Goal: Transaction & Acquisition: Obtain resource

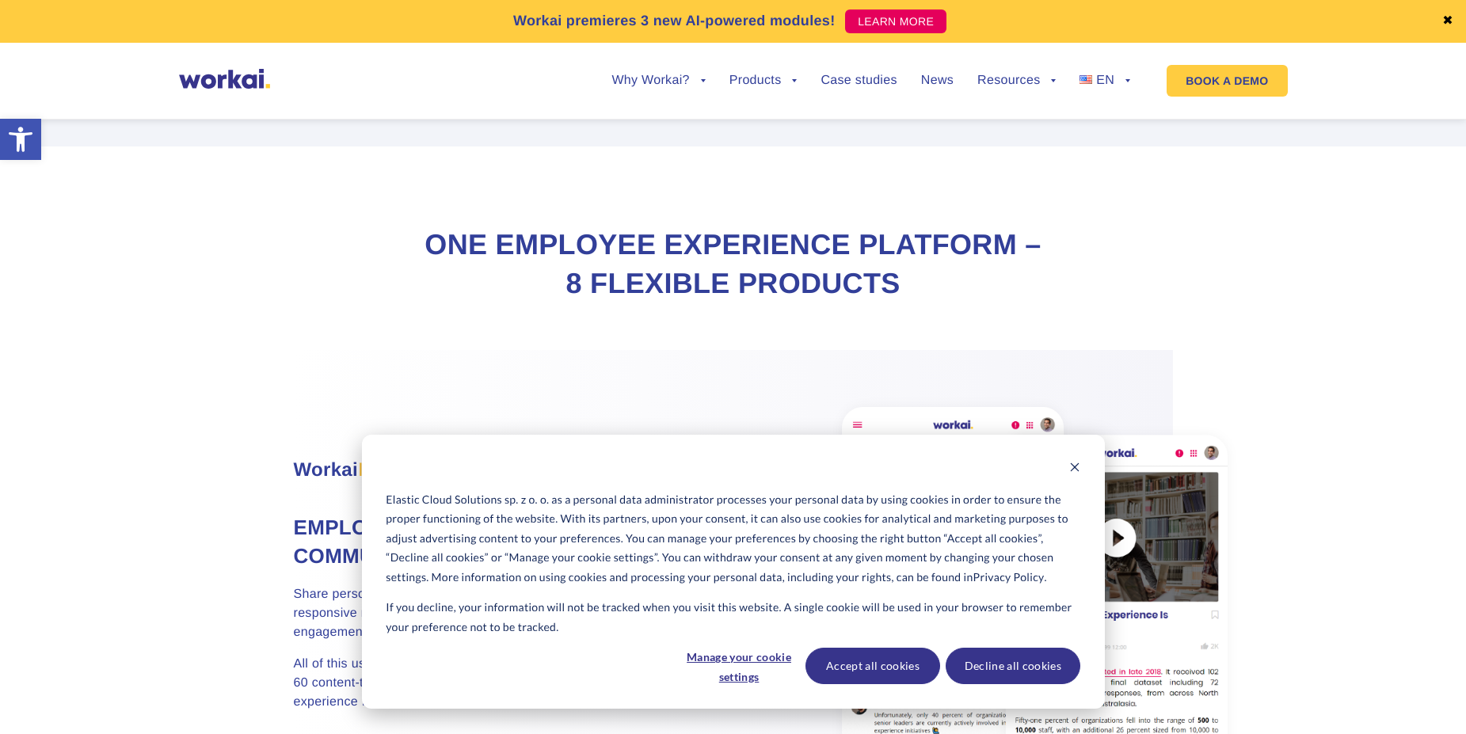
scroll to position [655, 0]
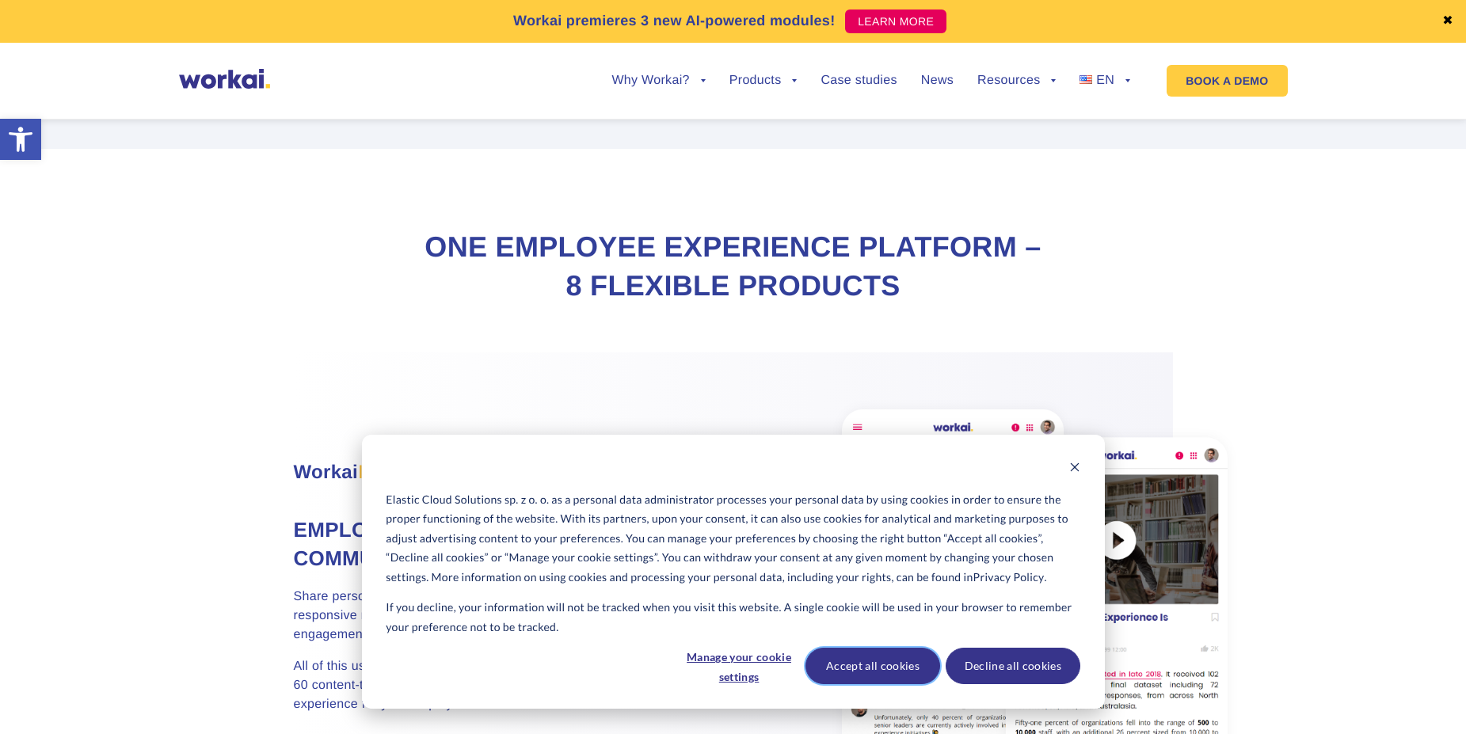
click at [901, 665] on button "Accept all cookies" at bounding box center [873, 666] width 135 height 36
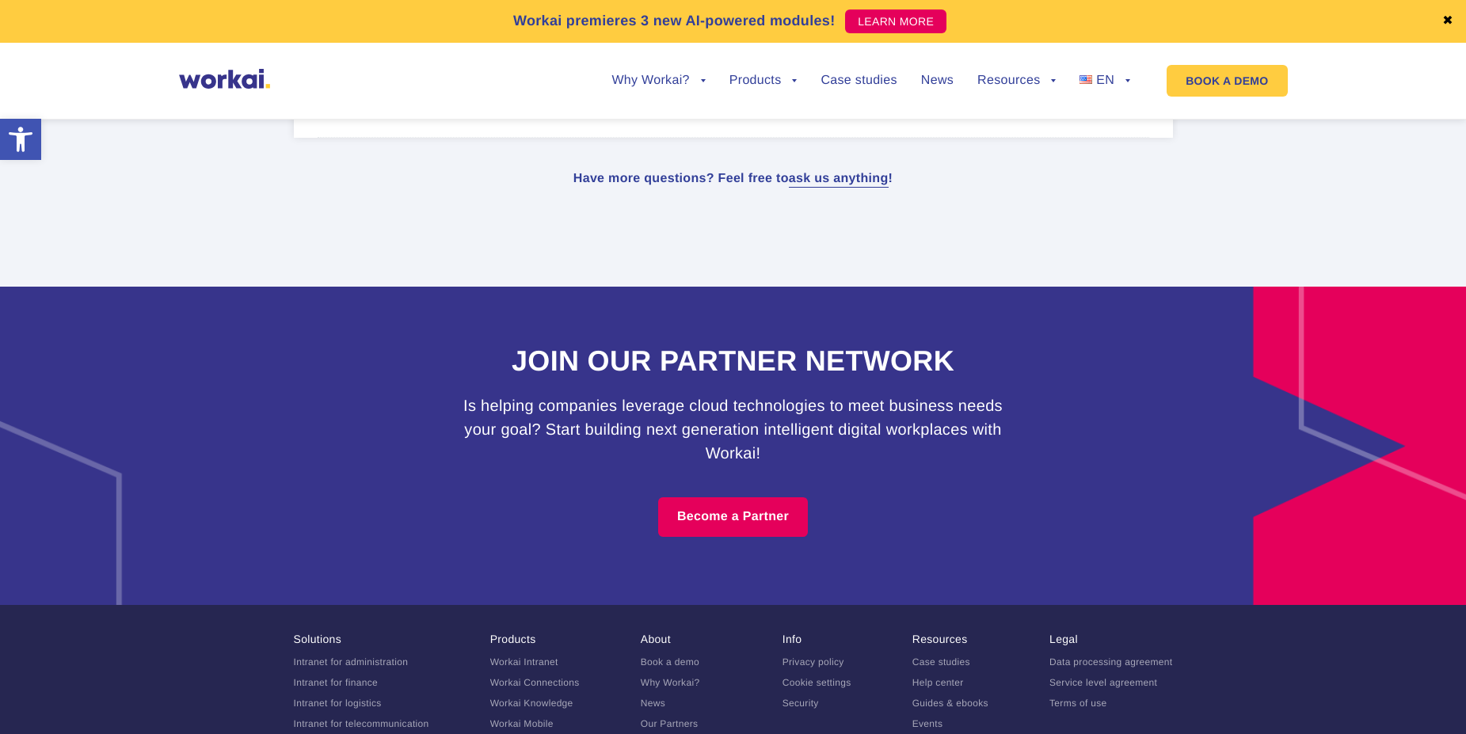
scroll to position [9609, 0]
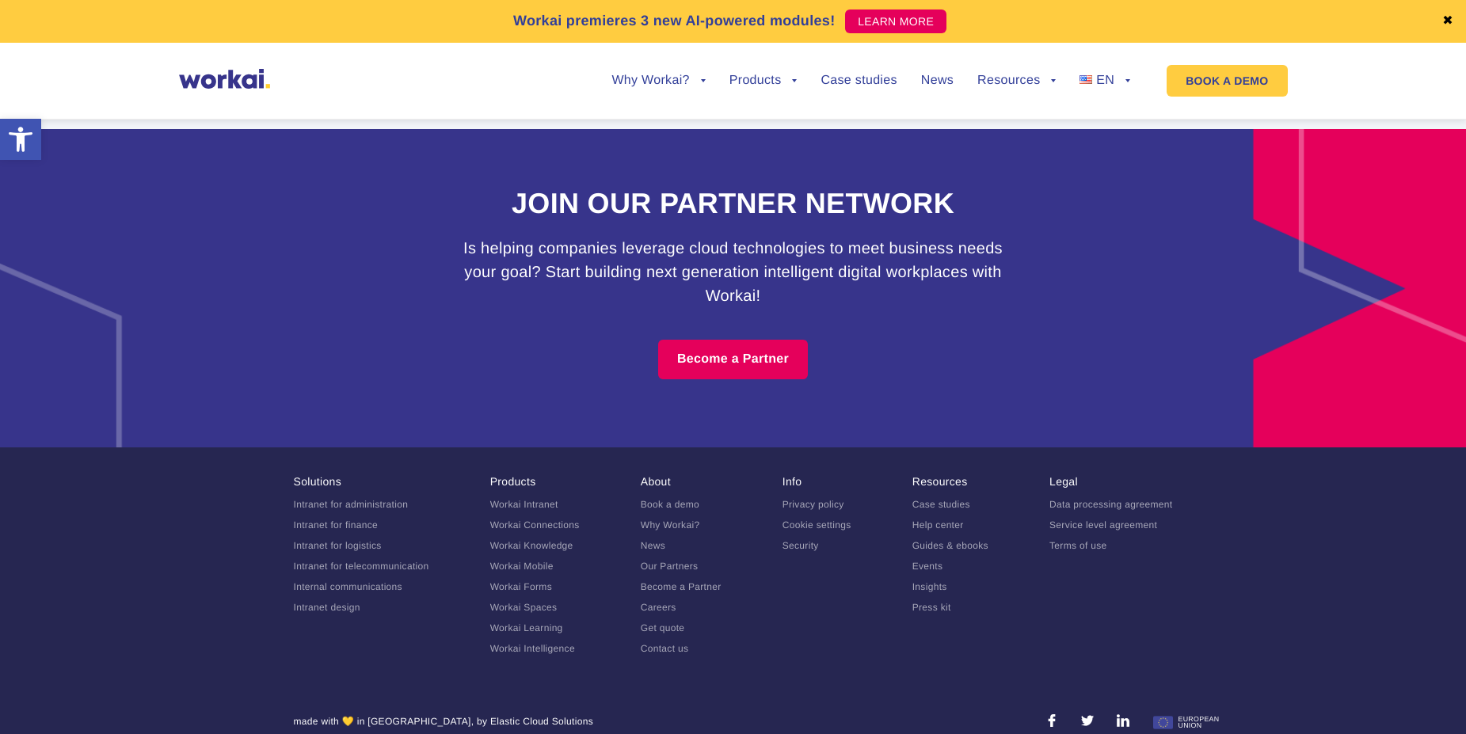
click at [678, 561] on link "Our Partners" at bounding box center [670, 566] width 58 height 11
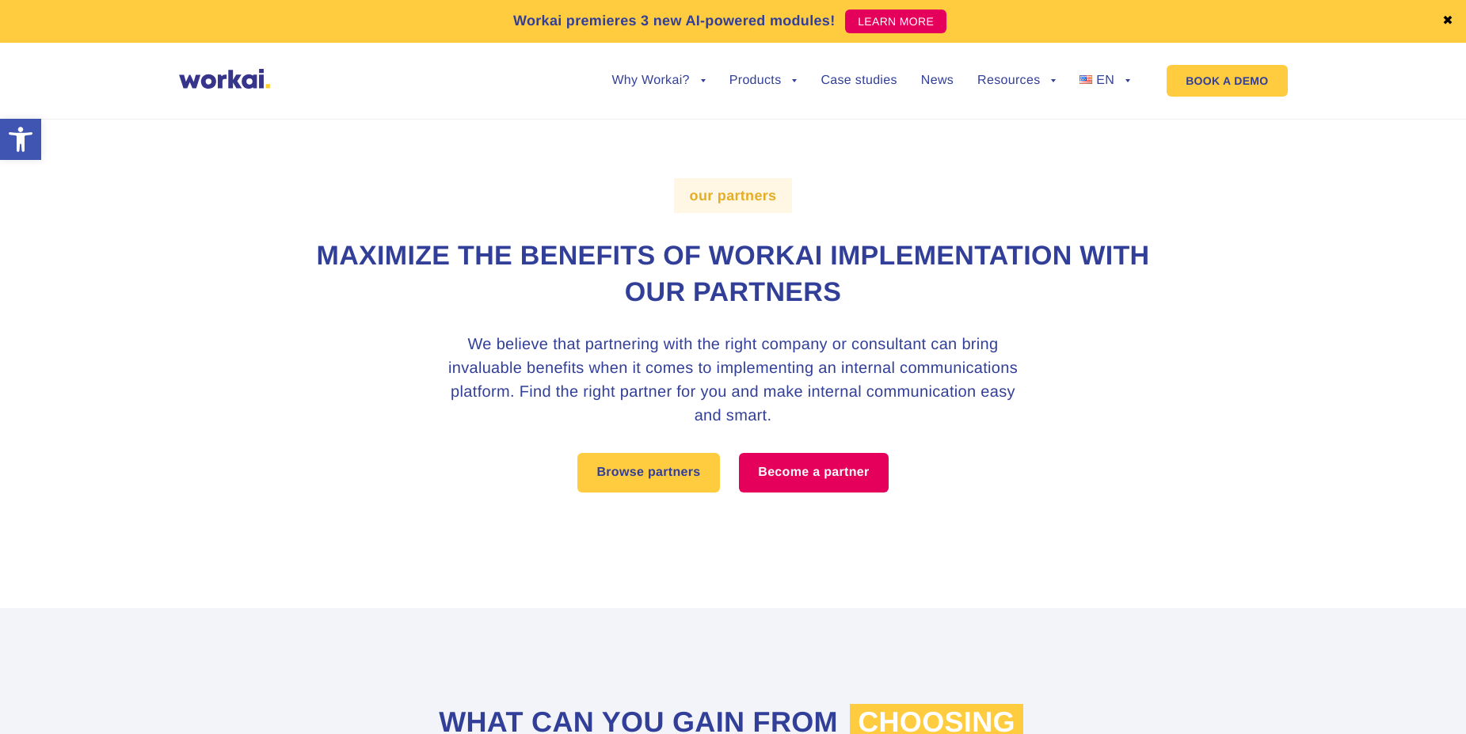
click at [761, 257] on h1 "Maximize the benefits of Workai implementation with our partners" at bounding box center [733, 274] width 879 height 73
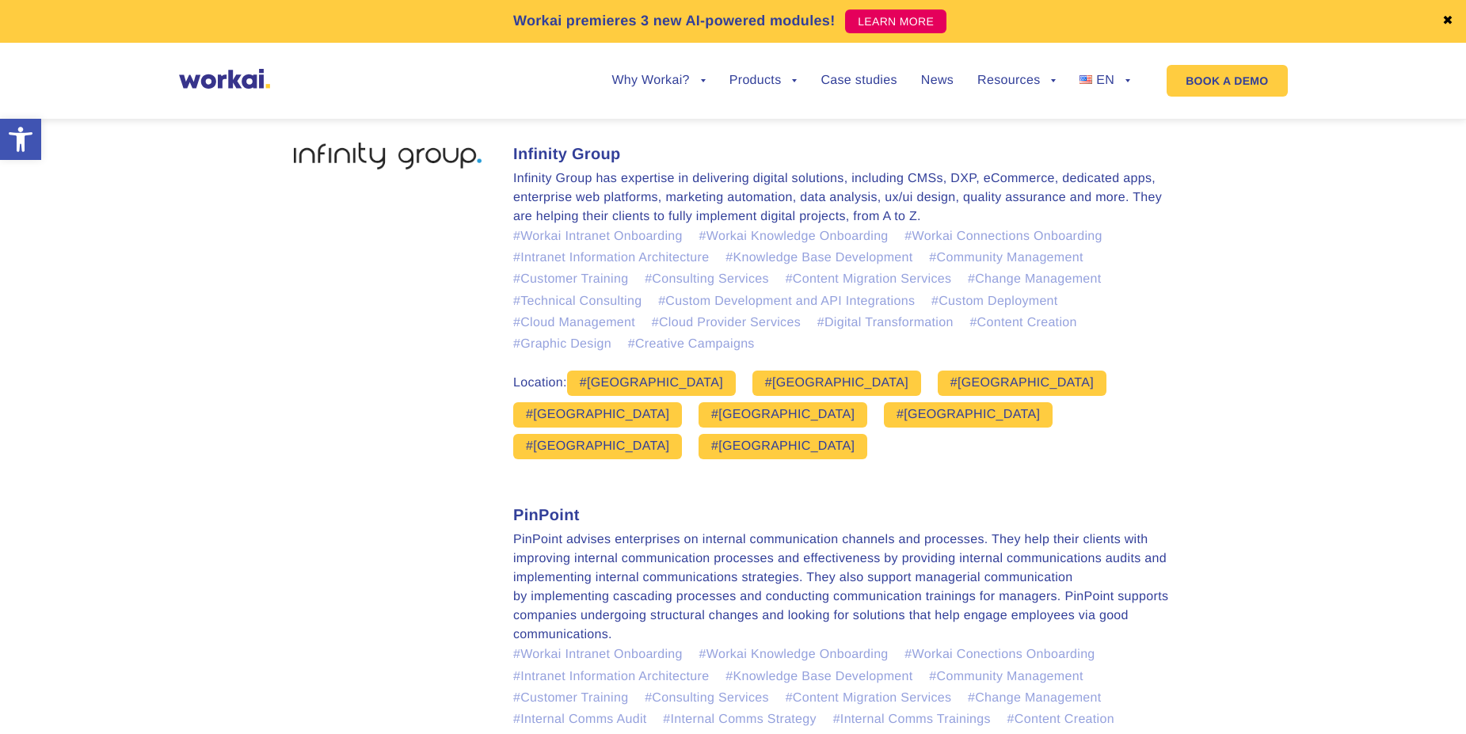
scroll to position [3034, 0]
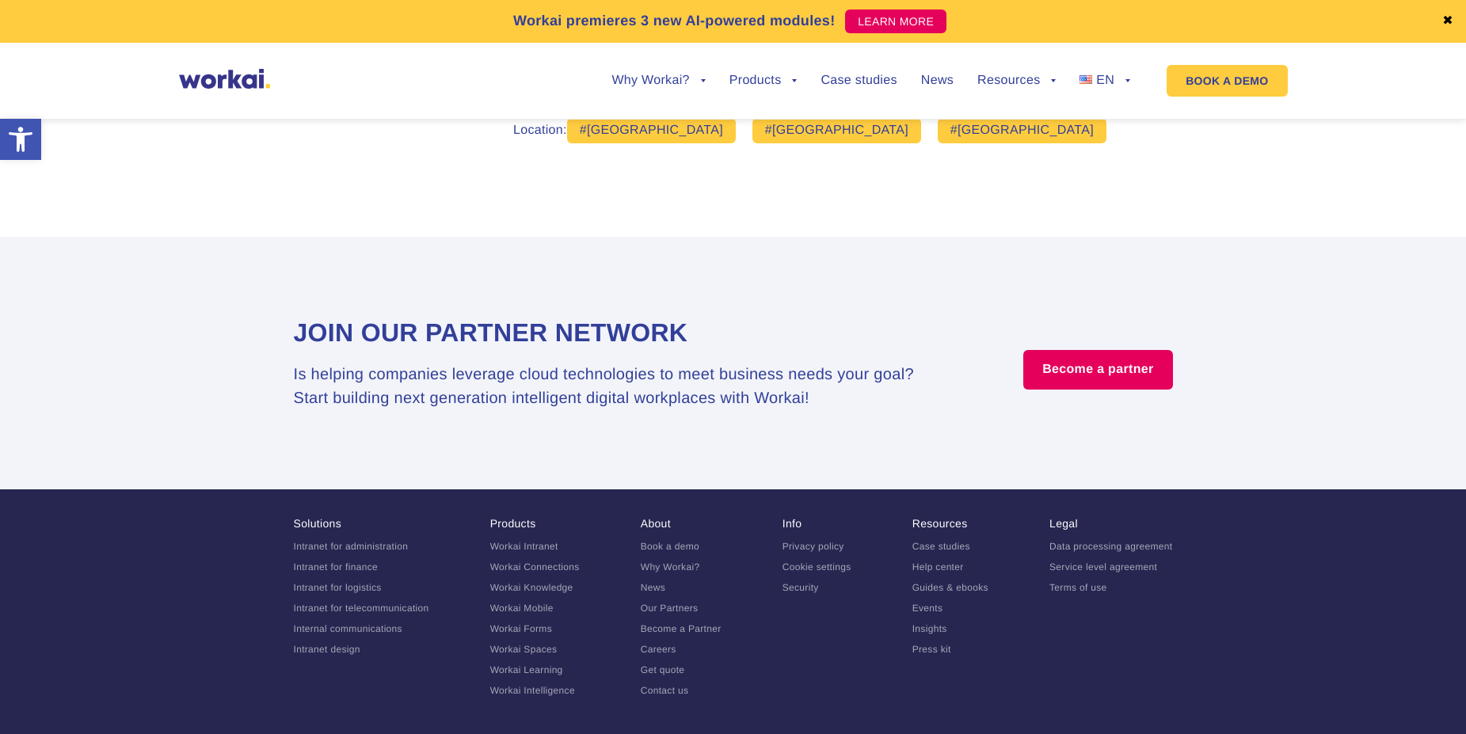
click at [677, 624] on link "Become a Partner" at bounding box center [681, 629] width 81 height 11
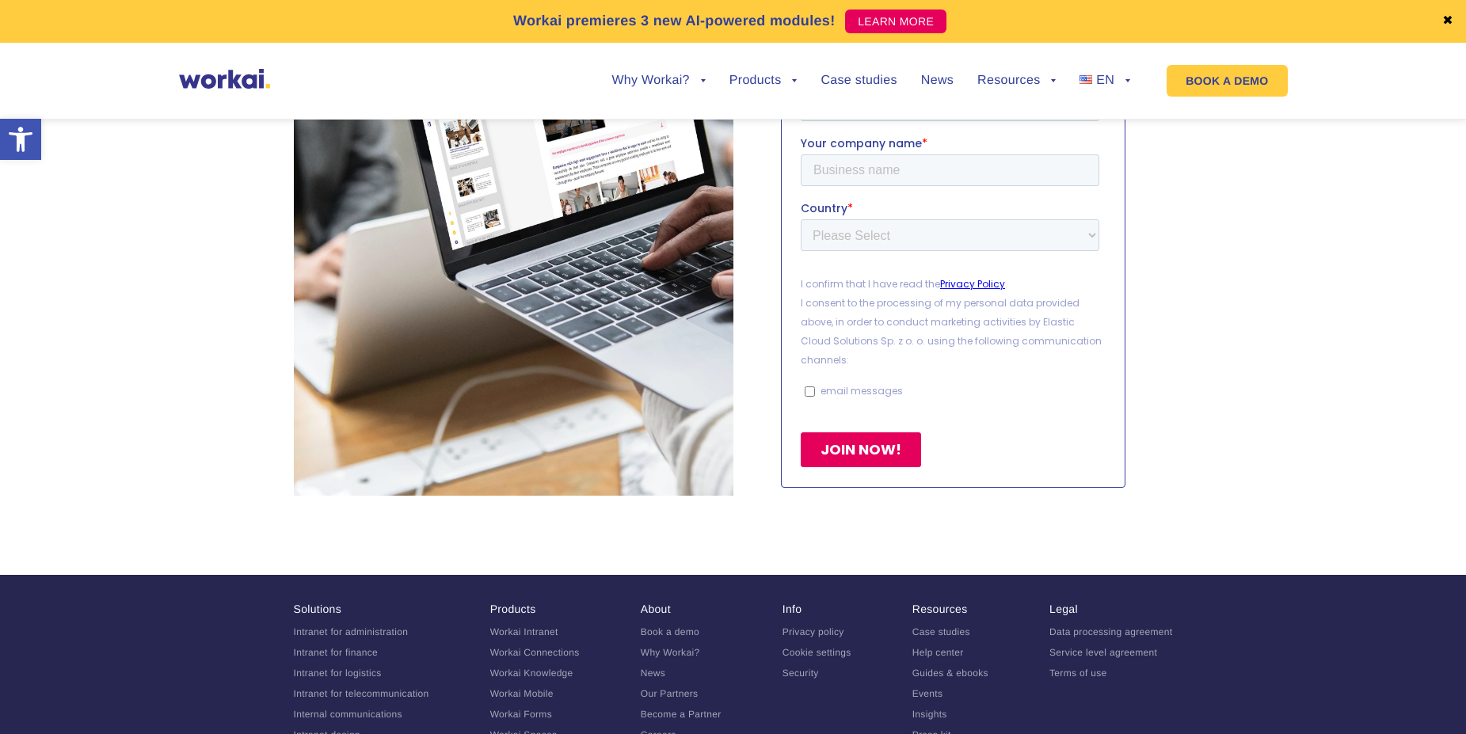
scroll to position [3453, 0]
